Goal: Information Seeking & Learning: Learn about a topic

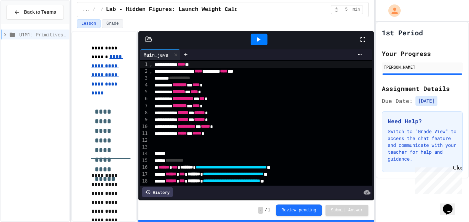
click at [26, 37] on span "U1M1: Primitives, Variables, Basic I/O" at bounding box center [42, 34] width 47 height 7
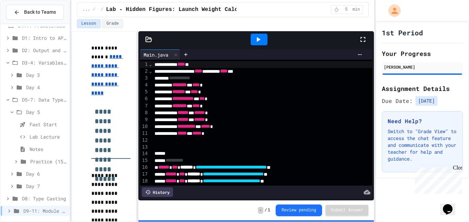
scroll to position [8, 0]
click at [36, 66] on span "D3-4: Variables and Input" at bounding box center [44, 63] width 45 height 7
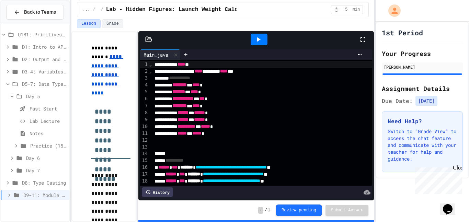
scroll to position [0, 0]
click at [34, 84] on span "D5-7: Data Types and Number Calculations" at bounding box center [44, 83] width 45 height 7
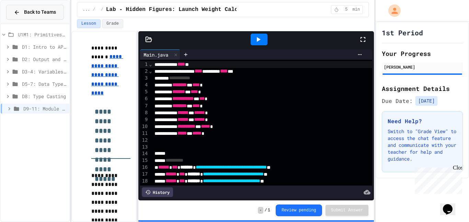
click at [26, 10] on span "Back to Teams" at bounding box center [40, 12] width 32 height 7
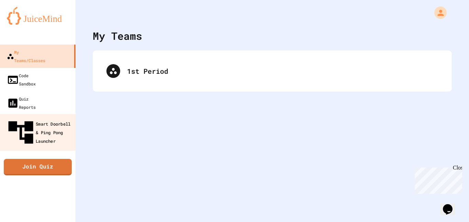
click at [70, 118] on div "Smart Doorbell & Ping Pong Launcher" at bounding box center [40, 133] width 68 height 30
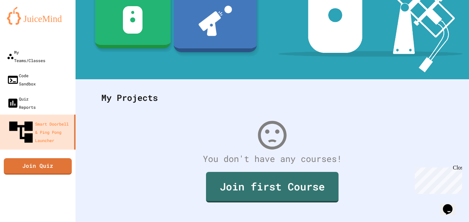
scroll to position [117, 0]
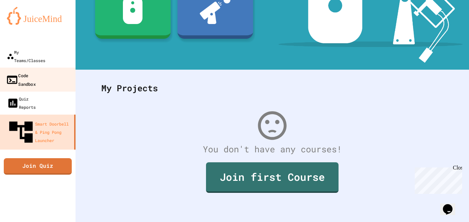
click at [30, 72] on link "Code Sandbox" at bounding box center [38, 80] width 78 height 24
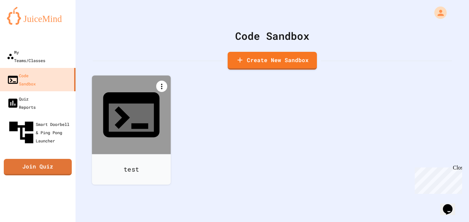
click at [159, 83] on icon at bounding box center [161, 86] width 8 height 8
click at [170, 208] on div at bounding box center [134, 213] width 70 height 11
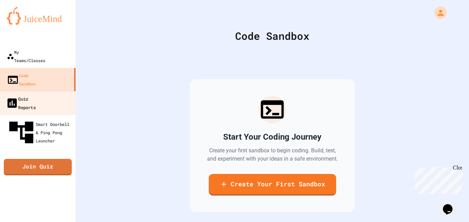
click at [36, 94] on div "Quiz Reports" at bounding box center [21, 102] width 30 height 17
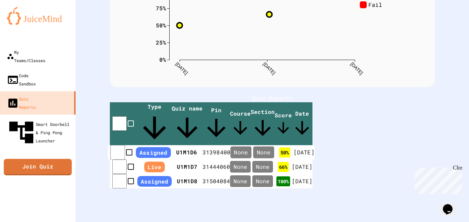
scroll to position [107, 0]
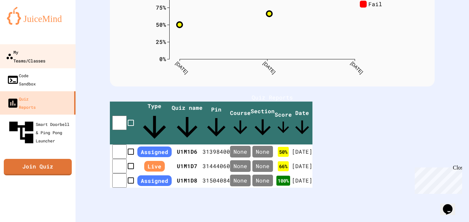
click at [69, 57] on link "My Teams/Classes" at bounding box center [38, 56] width 78 height 24
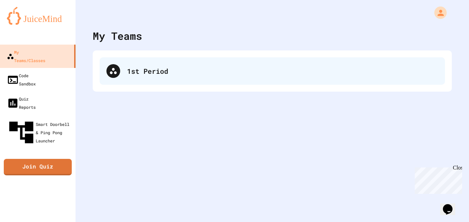
click at [102, 84] on div "1st Period" at bounding box center [271, 70] width 345 height 27
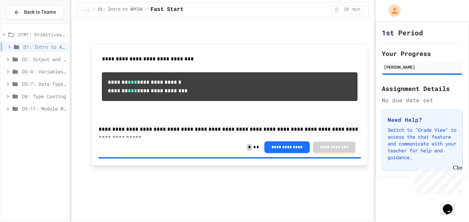
click at [37, 108] on span "D9-11: Module Wrap Up" at bounding box center [44, 108] width 45 height 7
click at [32, 121] on span "Day 9" at bounding box center [46, 120] width 40 height 7
click at [33, 133] on span "Test Review (35 mins)" at bounding box center [48, 133] width 36 height 7
click at [37, 151] on div "Lab - Hidden Figures: Launch Weight Calculator" at bounding box center [35, 147] width 69 height 12
click at [37, 154] on span "Part 1" at bounding box center [50, 157] width 33 height 7
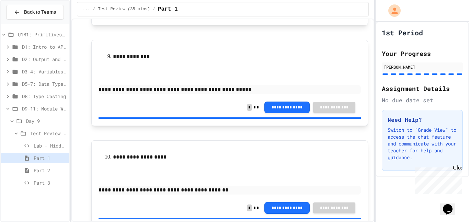
scroll to position [869, 0]
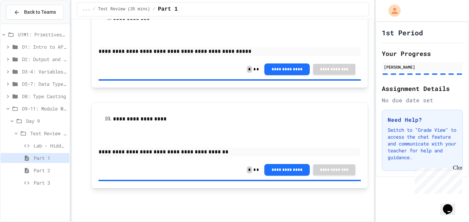
click at [58, 167] on span "Part 2" at bounding box center [50, 170] width 33 height 7
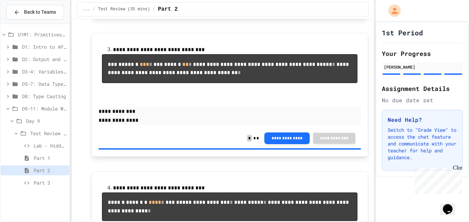
scroll to position [450, 0]
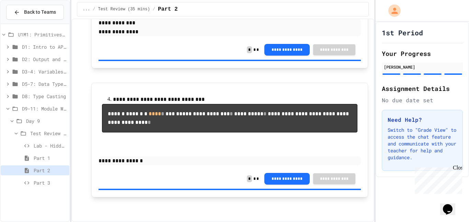
click at [25, 184] on icon at bounding box center [27, 183] width 8 height 6
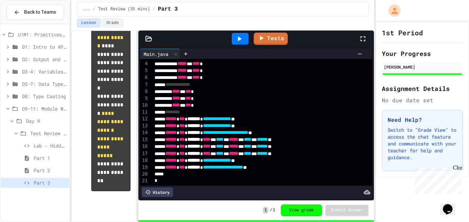
scroll to position [1122, 0]
click at [29, 136] on div "Test Review (35 mins)" at bounding box center [35, 133] width 69 height 10
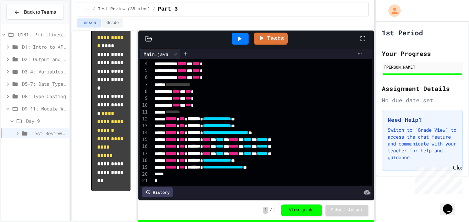
scroll to position [0, 0]
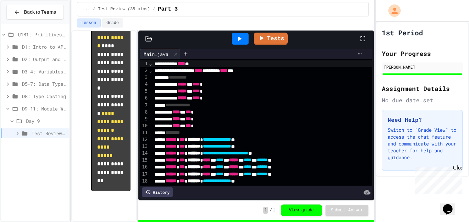
click at [262, 42] on link "Tests" at bounding box center [270, 39] width 34 height 12
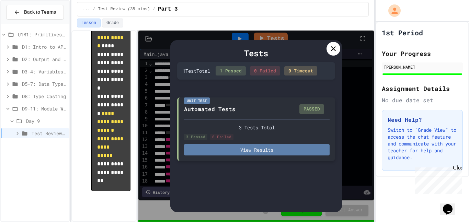
click at [265, 149] on button "View Results" at bounding box center [256, 149] width 145 height 11
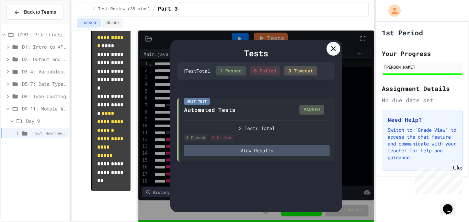
click at [335, 48] on icon at bounding box center [333, 49] width 8 height 8
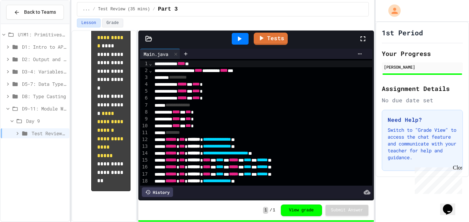
click at [20, 129] on div "Test Review (35 mins)" at bounding box center [35, 133] width 69 height 10
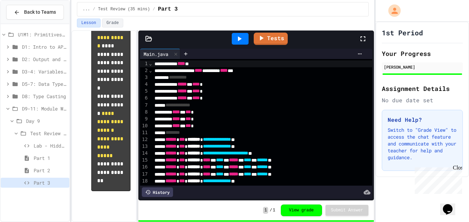
click at [31, 162] on div "Part 1" at bounding box center [35, 158] width 69 height 10
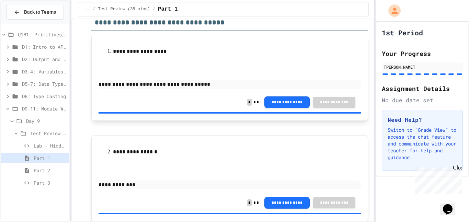
scroll to position [33, 0]
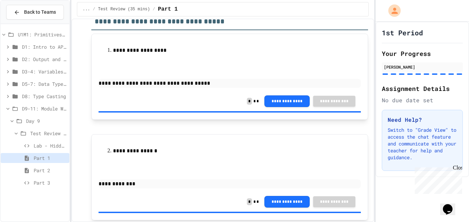
click at [40, 48] on span "D1: Intro to APCSA" at bounding box center [44, 46] width 45 height 7
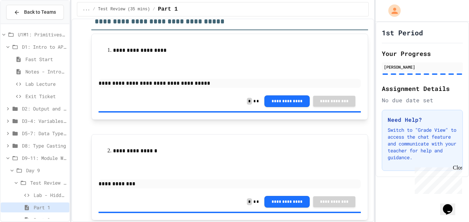
click at [40, 48] on span "D1: Intro to APCSA" at bounding box center [44, 46] width 45 height 7
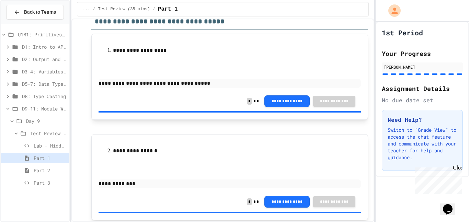
click at [40, 48] on span "D1: Intro to APCSA" at bounding box center [44, 46] width 45 height 7
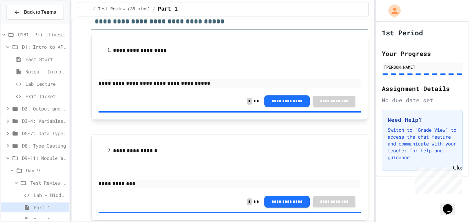
click at [37, 49] on span "D1: Intro to APCSA" at bounding box center [44, 46] width 45 height 7
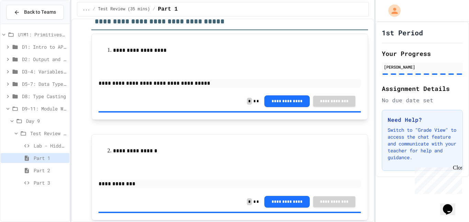
click at [37, 60] on span "D2: Output and Compiling Code" at bounding box center [44, 59] width 45 height 7
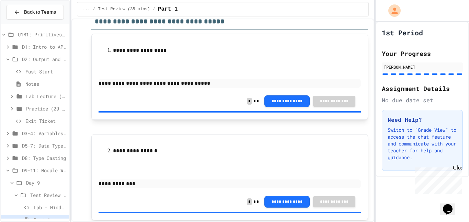
click at [35, 81] on span "Notes" at bounding box center [45, 83] width 41 height 7
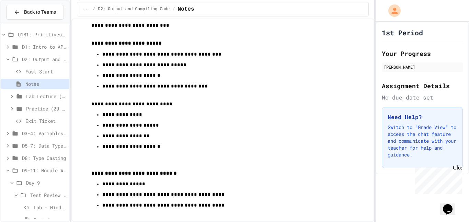
scroll to position [199, 0]
